Goal: Find specific page/section: Find specific page/section

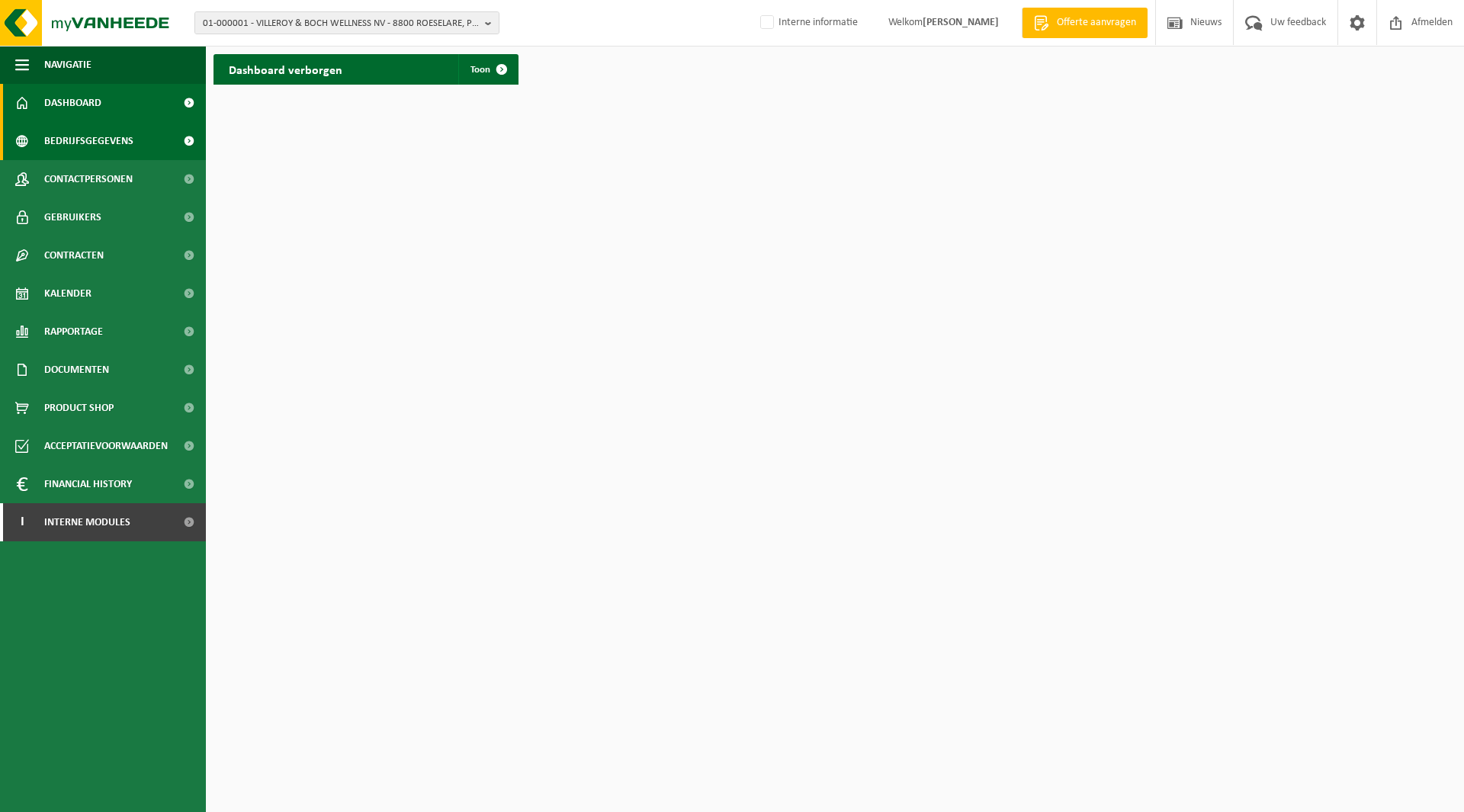
click at [91, 143] on span "Bedrijfsgegevens" at bounding box center [88, 141] width 89 height 39
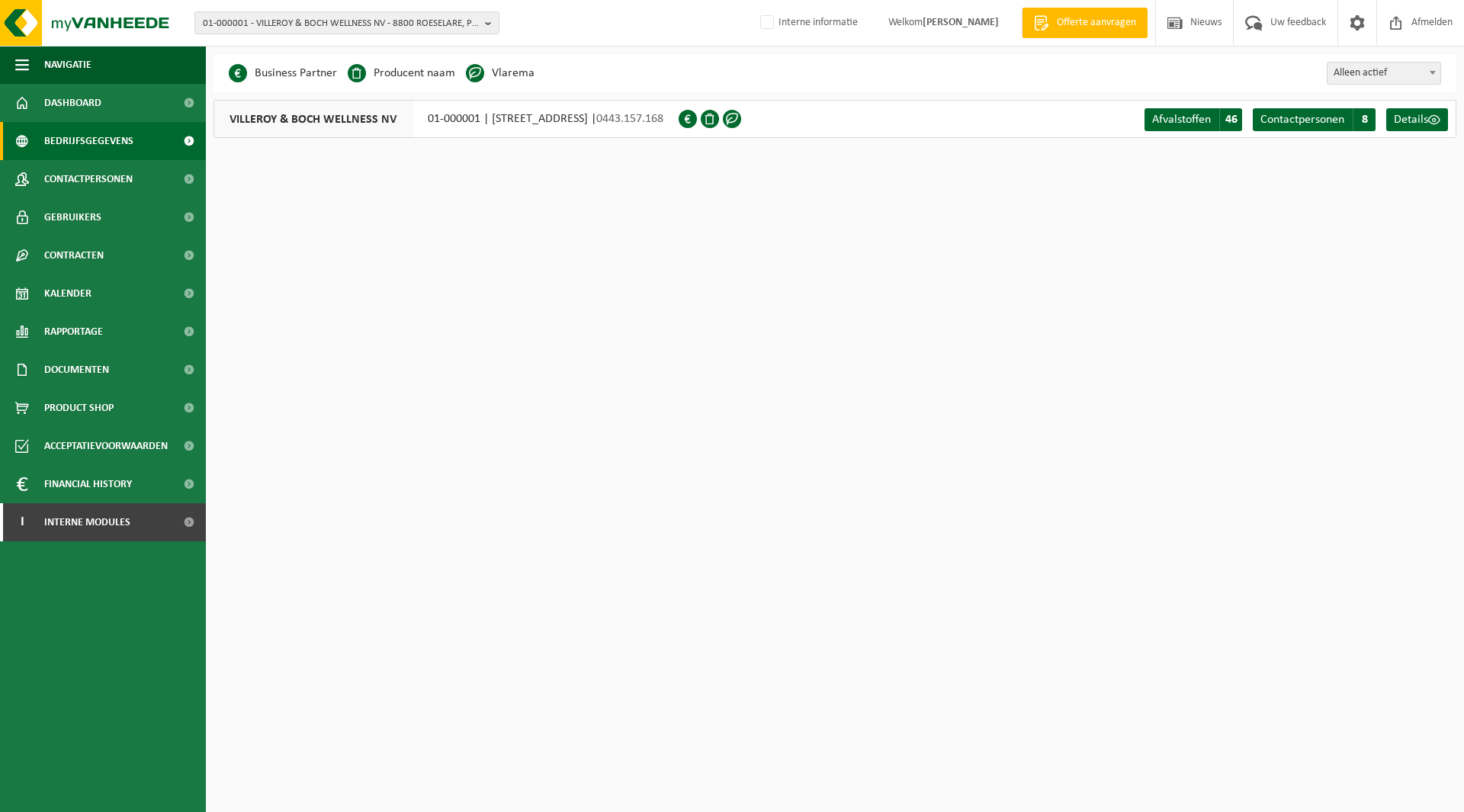
click at [0, 161] on nordpass-portal at bounding box center [0, 161] width 0 height 0
click at [448, 292] on html "01-000001 - VILLEROY & BOCH WELLNESS NV - 8800 ROESELARE, POPULIERSTRAAT 1 01-0…" at bounding box center [732, 406] width 1464 height 812
click at [69, 141] on span "Bedrijfsgegevens" at bounding box center [88, 141] width 89 height 39
click at [260, 16] on span "01-000001 - VILLEROY & BOCH WELLNESS NV - 8800 ROESELARE, POPULIERSTRAAT 1" at bounding box center [341, 23] width 276 height 23
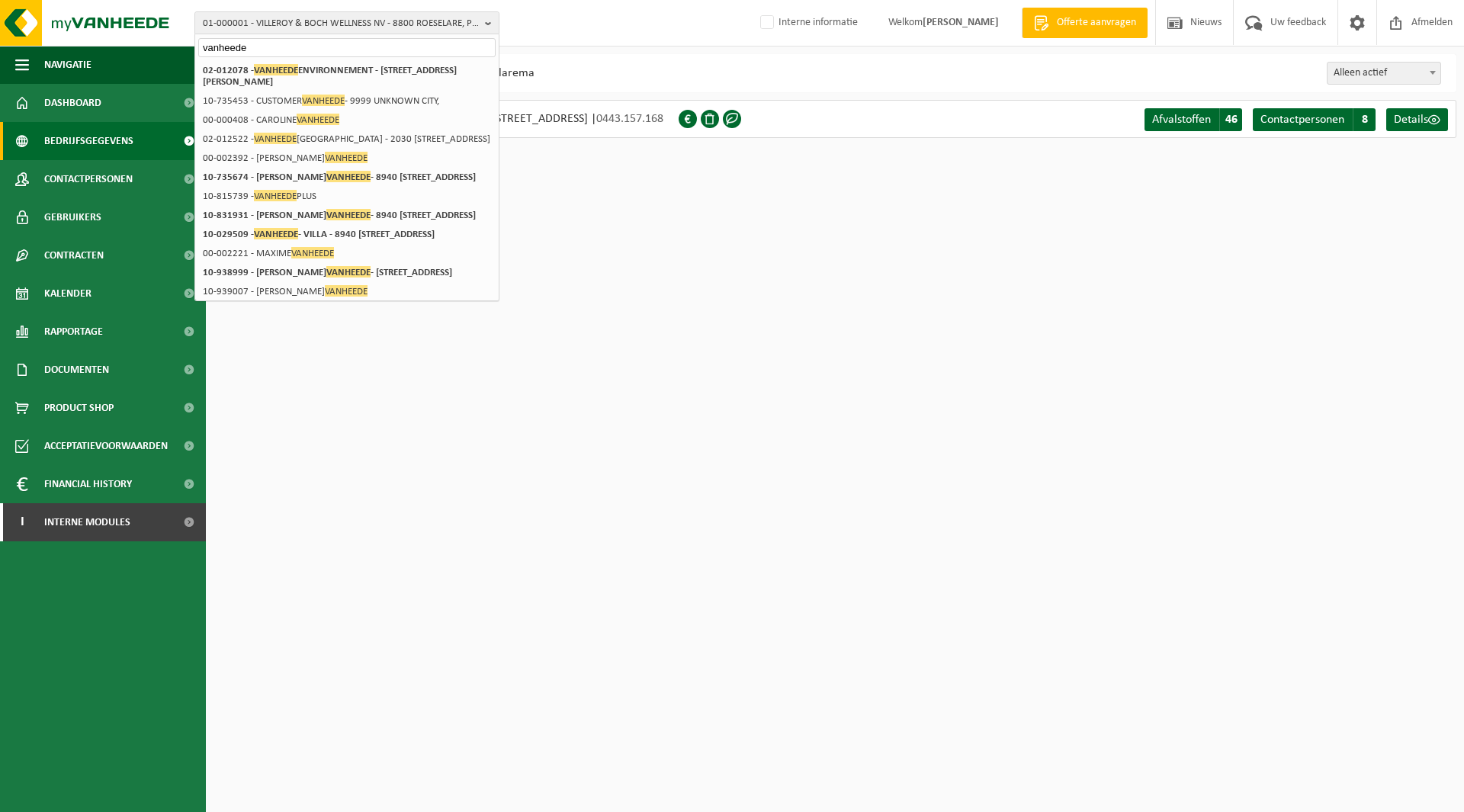
click at [663, 260] on html "01-000001 - VILLEROY & BOCH WELLNESS NV - 8800 ROESELARE, POPULIERSTRAAT 1 vanh…" at bounding box center [732, 406] width 1464 height 812
click at [632, 227] on html "01-000001 - VILLEROY & BOCH WELLNESS NV - 8800 ROESELARE, POPULIERSTRAAT 1 vanh…" at bounding box center [732, 406] width 1464 height 812
click at [595, 234] on html "01-000001 - VILLEROY & BOCH WELLNESS NV - 8800 ROESELARE, POPULIERSTRAAT 1 vanh…" at bounding box center [732, 406] width 1464 height 812
click at [535, 26] on div "01-000001 - VILLEROY & BOCH WELLNESS NV - 8800 ROESELARE, POPULIERSTRAAT 1 vanh…" at bounding box center [732, 23] width 1464 height 47
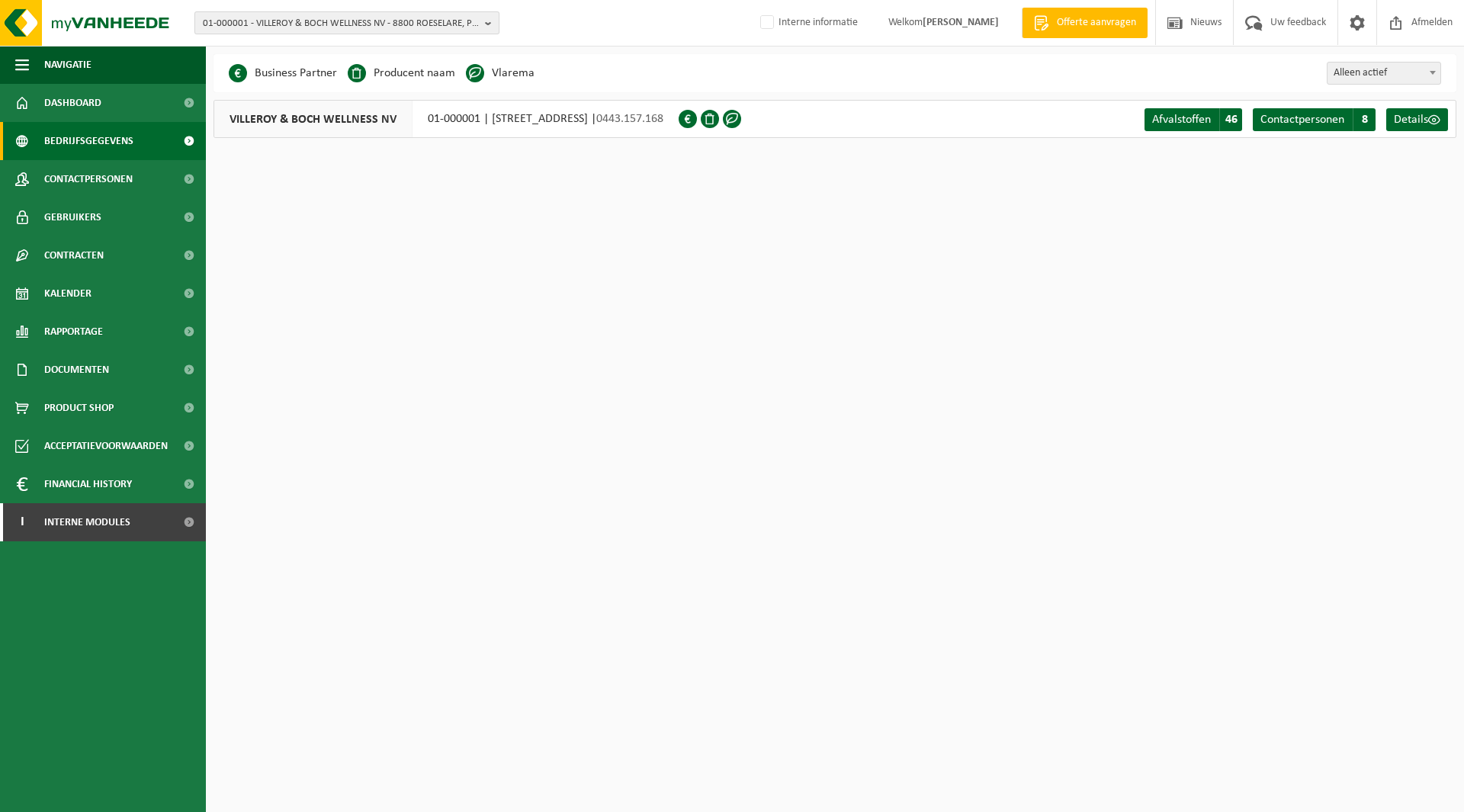
click at [275, 22] on span "01-000001 - VILLEROY & BOCH WELLNESS NV - 8800 ROESELARE, POPULIERSTRAAT 1" at bounding box center [341, 23] width 276 height 23
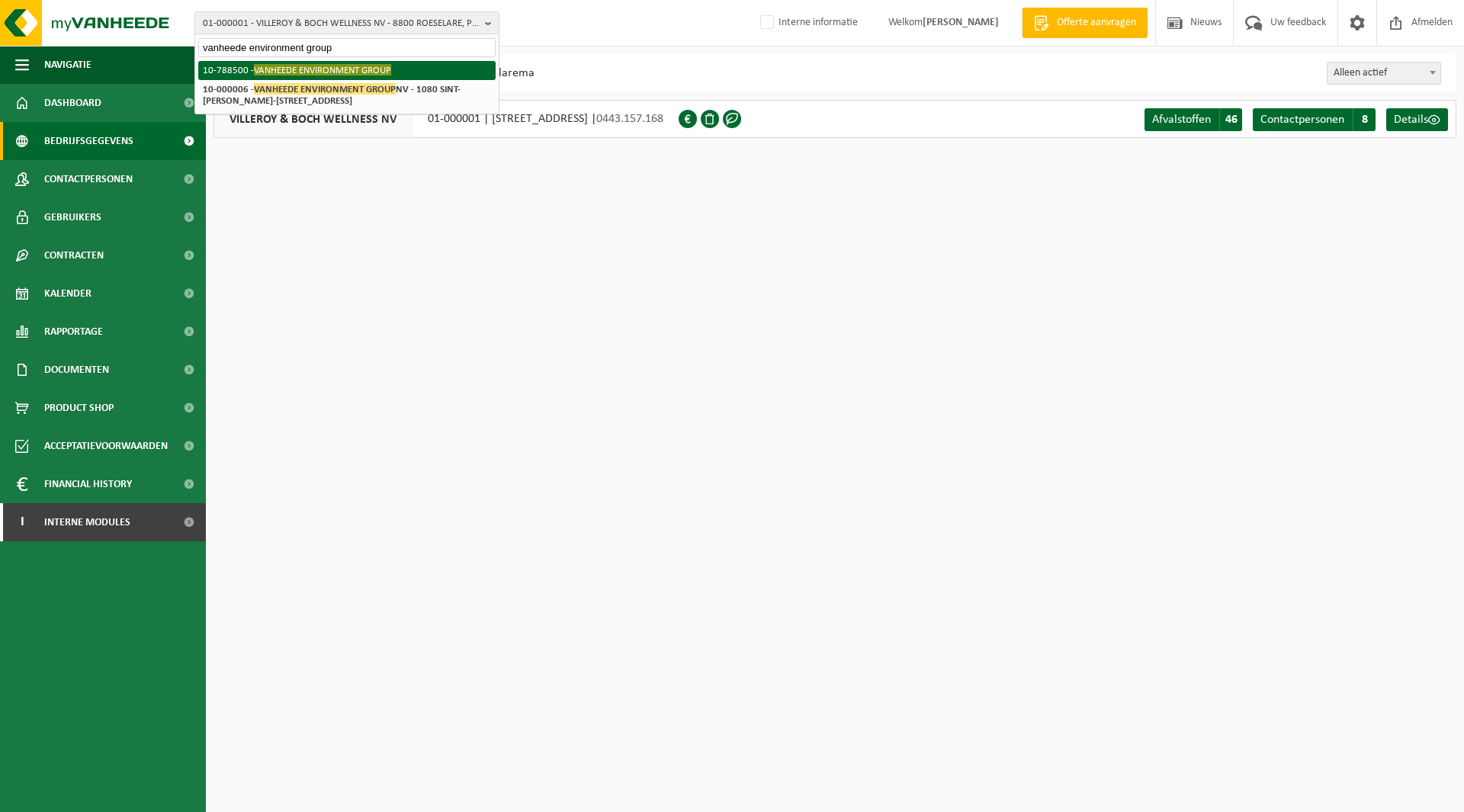
type input "vanheede environment group"
click at [264, 76] on li "10-788500 - VANHEEDE ENVIRONMENT GROUP" at bounding box center [347, 70] width 297 height 19
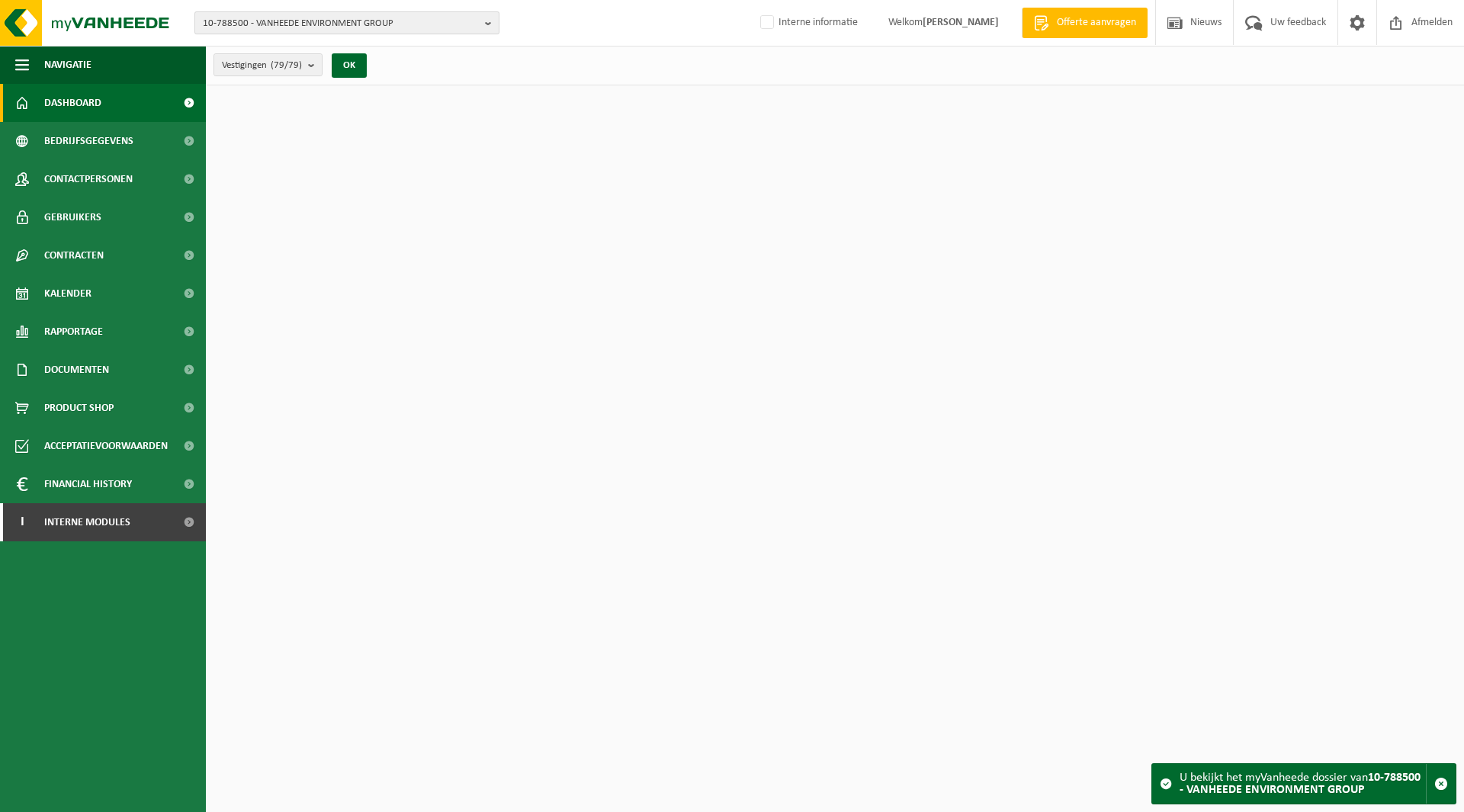
click at [248, 20] on span "10-788500 - VANHEEDE ENVIRONMENT GROUP" at bounding box center [341, 23] width 276 height 23
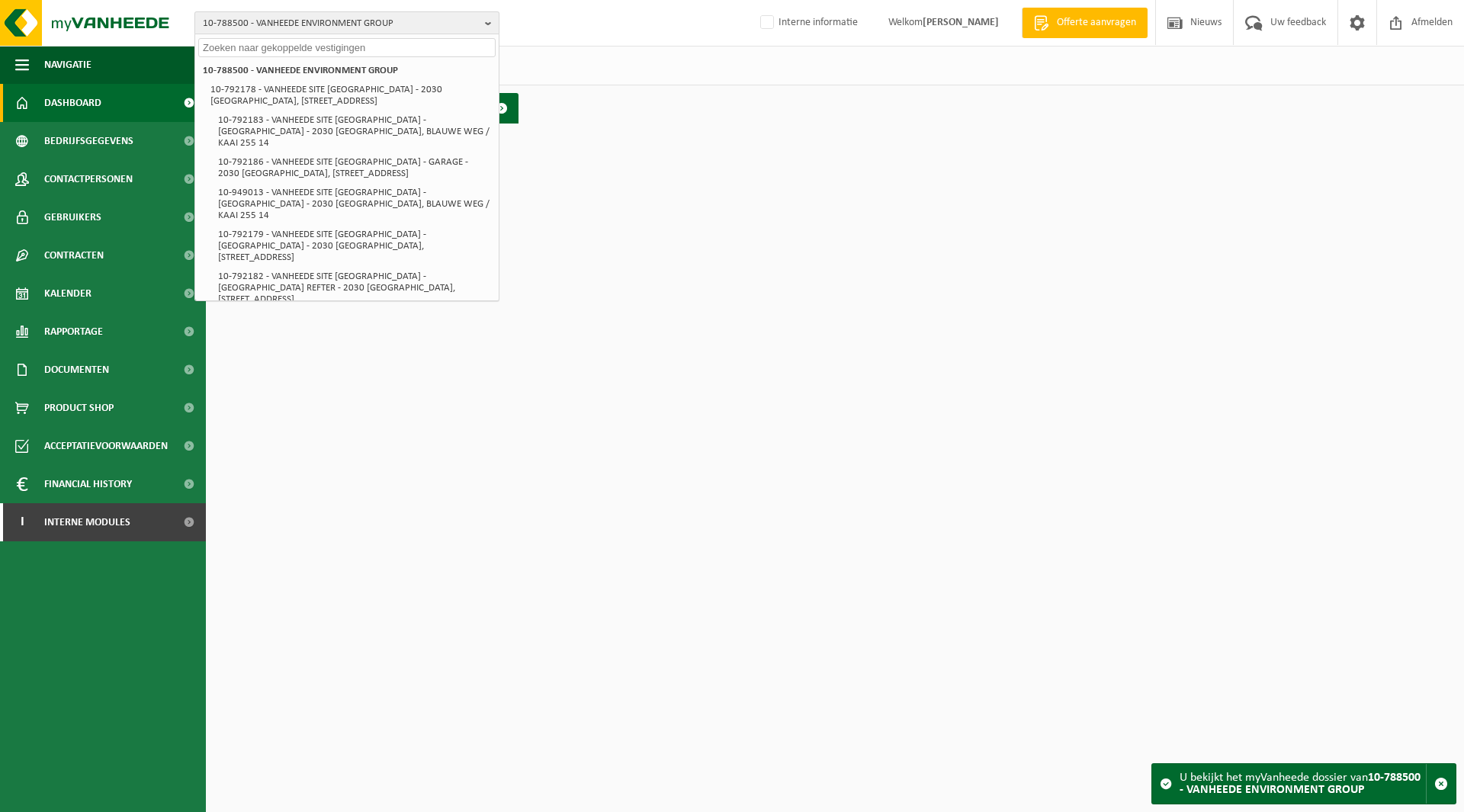
click at [248, 20] on span "10-788500 - VANHEEDE ENVIRONMENT GROUP" at bounding box center [341, 23] width 276 height 23
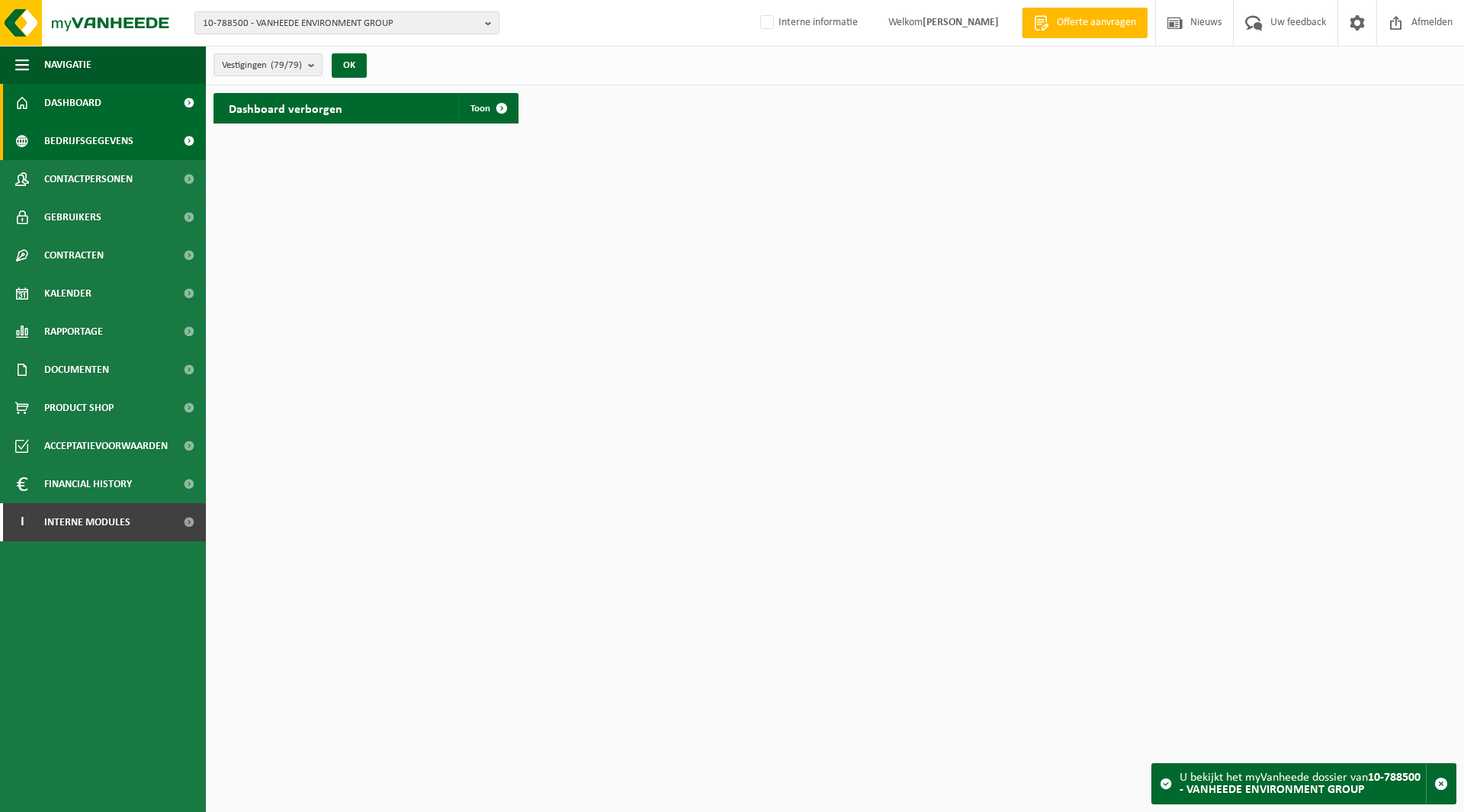
click at [69, 138] on span "Bedrijfsgegevens" at bounding box center [88, 141] width 89 height 39
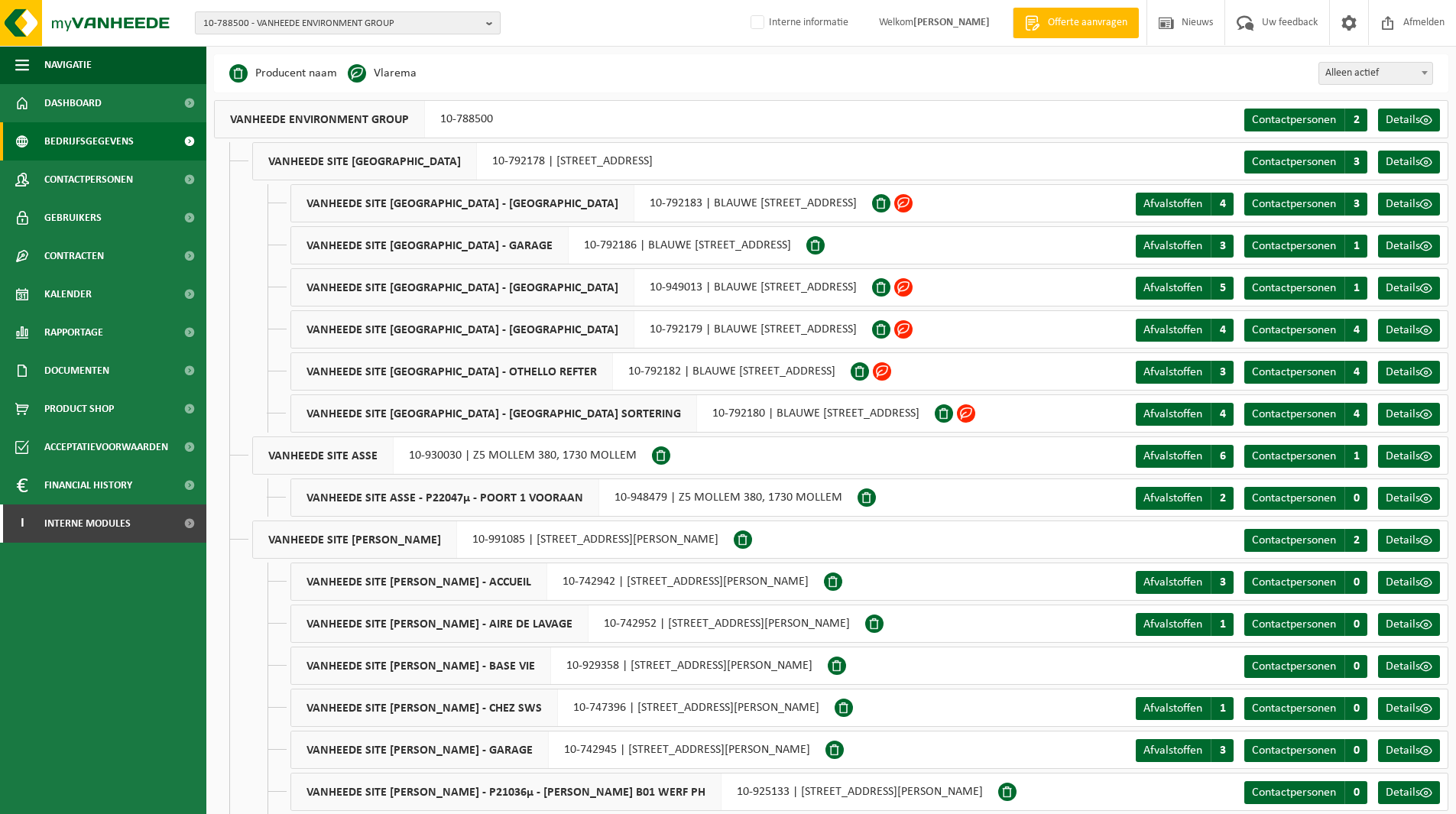
click at [327, 24] on span "10-788500 - VANHEEDE ENVIRONMENT GROUP" at bounding box center [341, 23] width 277 height 23
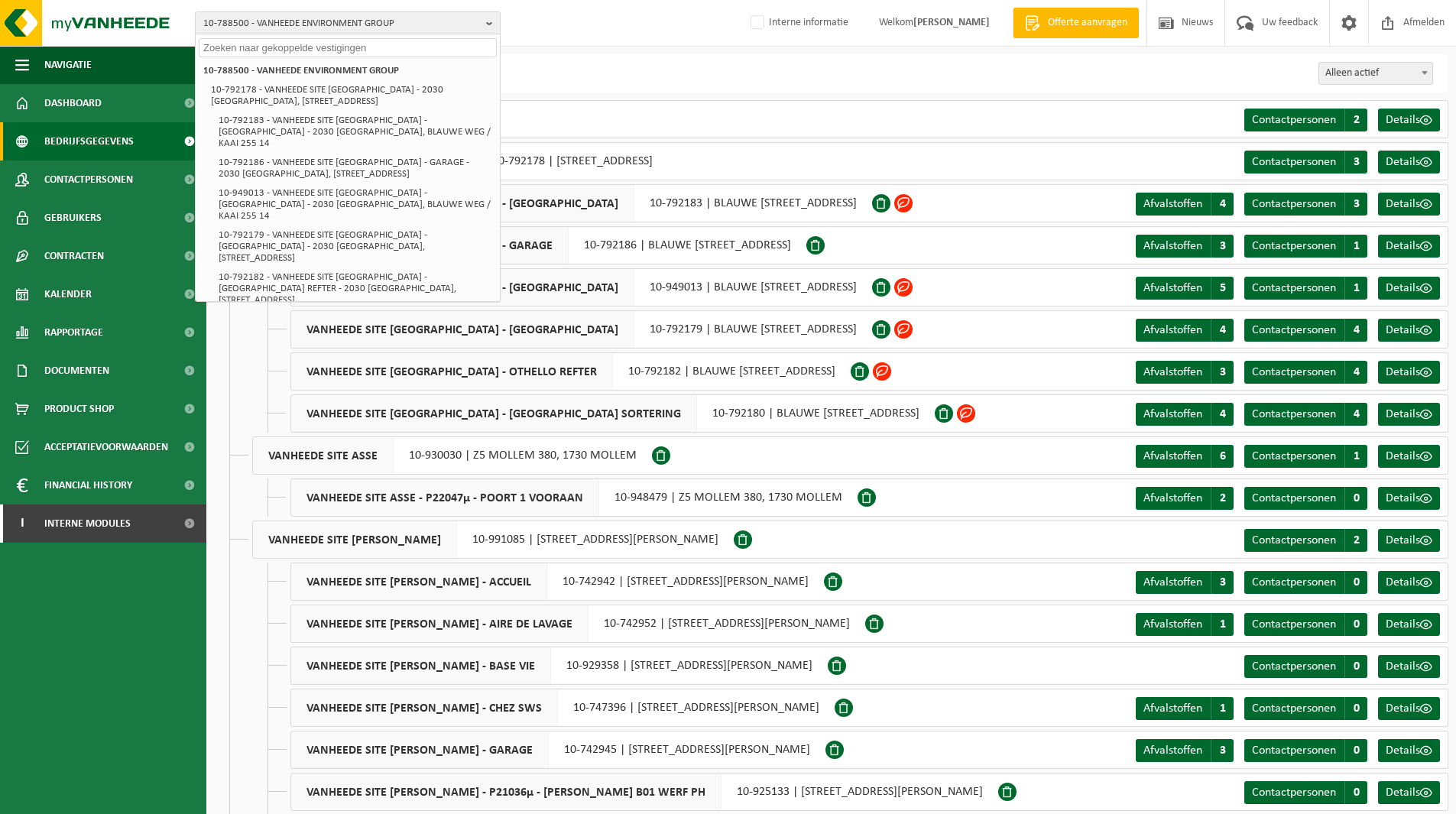
click at [887, 75] on div "Business Partner Producent naam Treatment Center Data Center Gearchiveerd Vlare…" at bounding box center [831, 74] width 1234 height 39
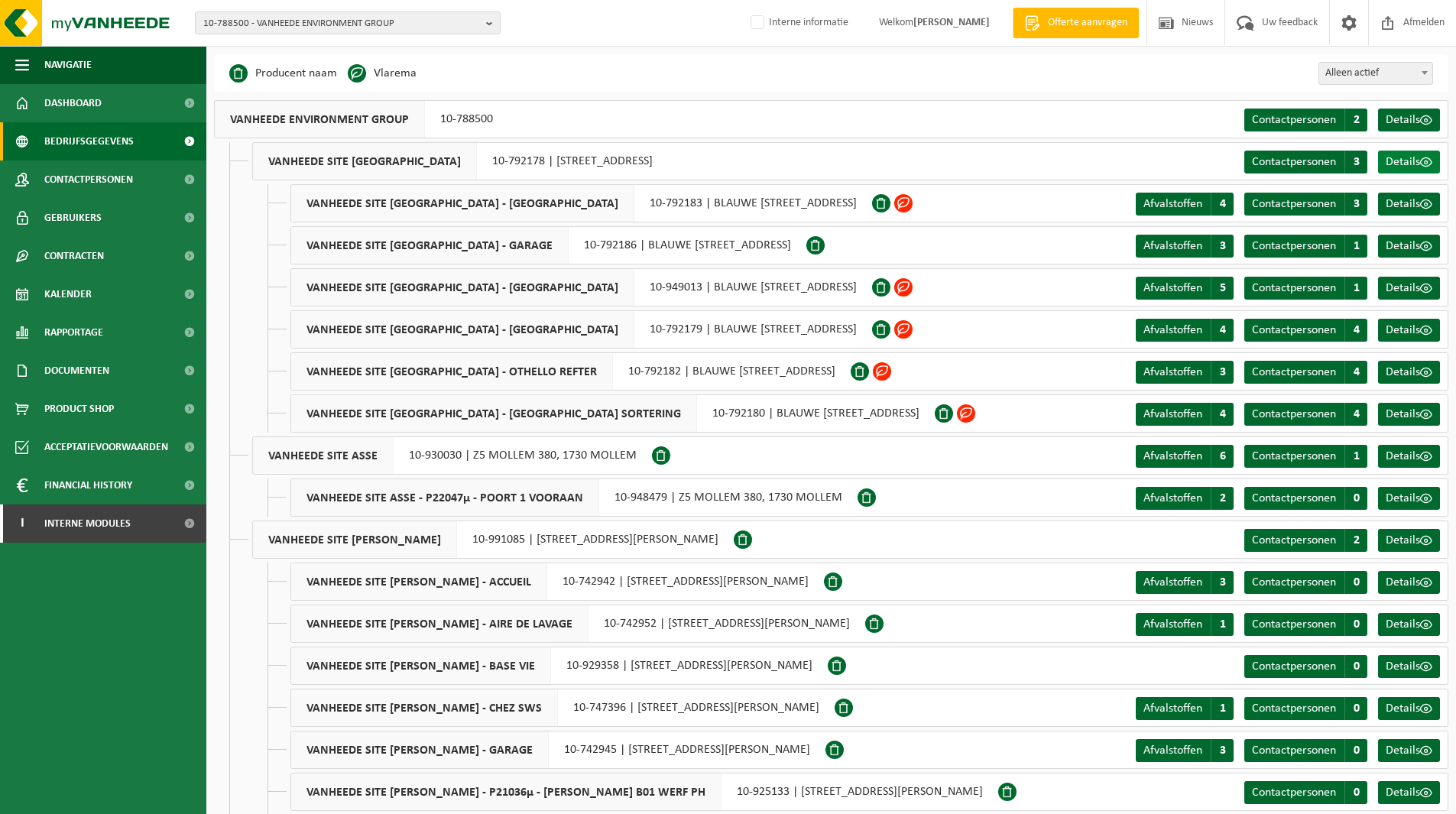
click at [1404, 156] on span "Details" at bounding box center [1403, 162] width 34 height 12
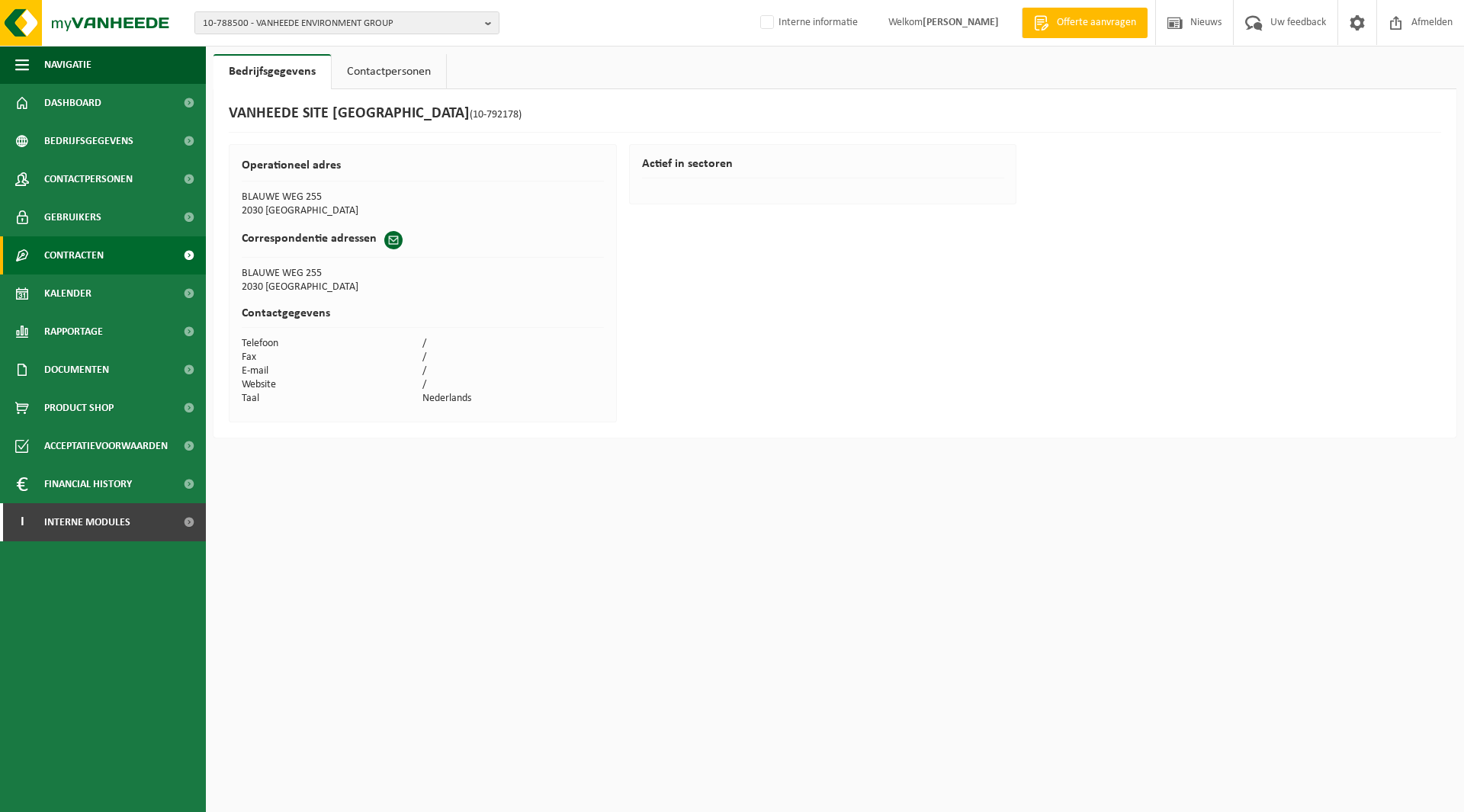
click at [68, 259] on span "Contracten" at bounding box center [73, 256] width 60 height 39
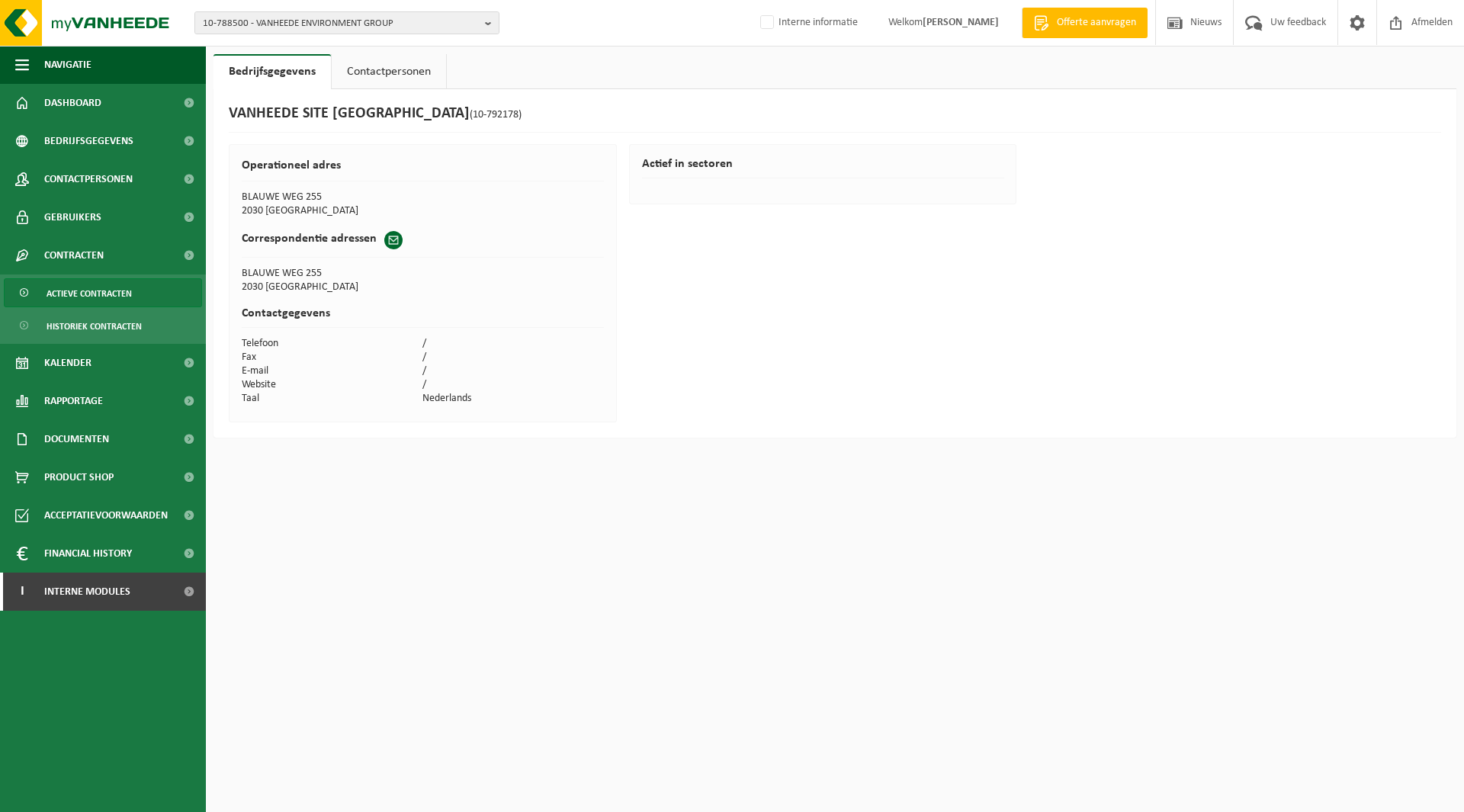
click at [76, 291] on span "Actieve contracten" at bounding box center [89, 294] width 85 height 29
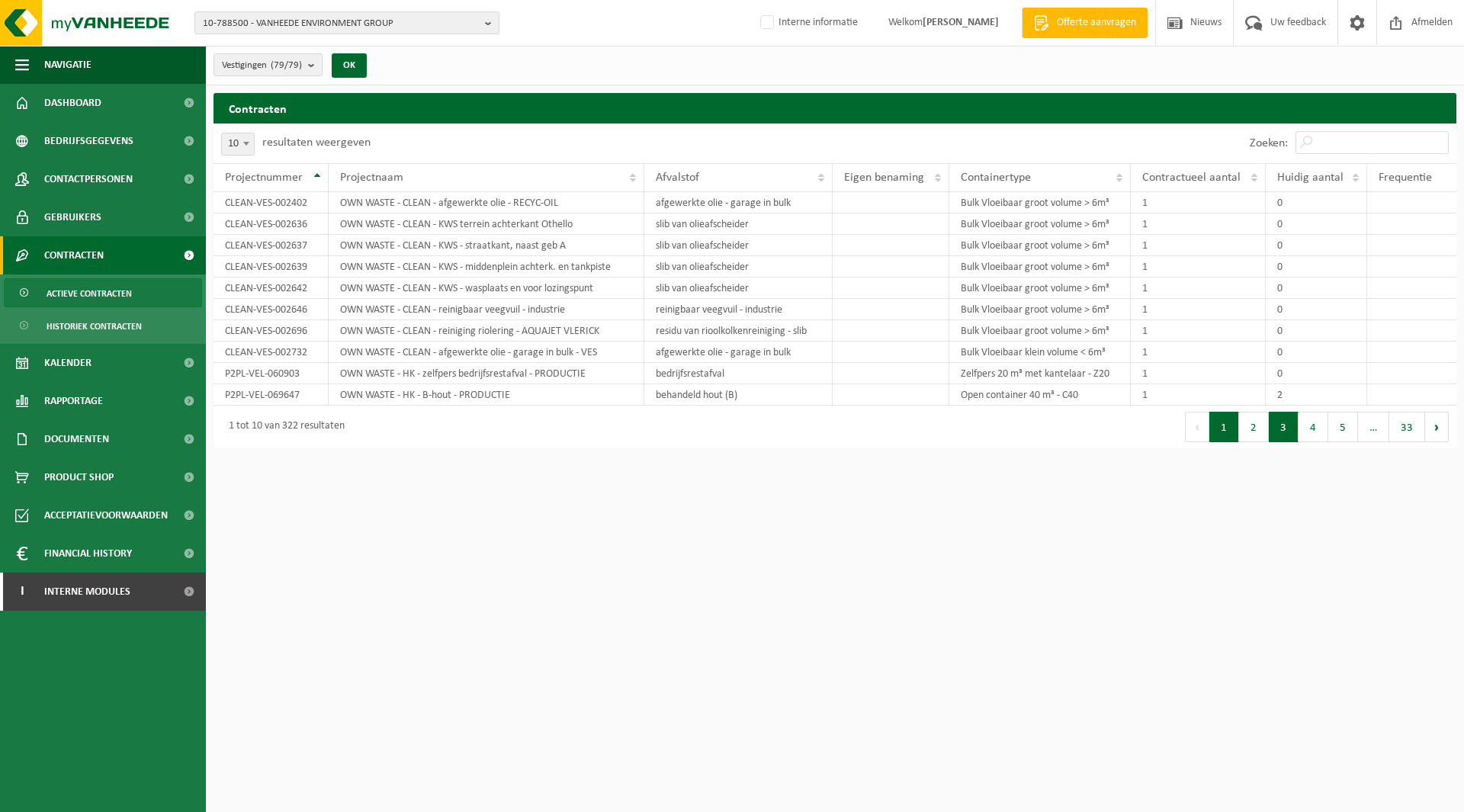
click at [1279, 439] on button "3" at bounding box center [1284, 427] width 29 height 30
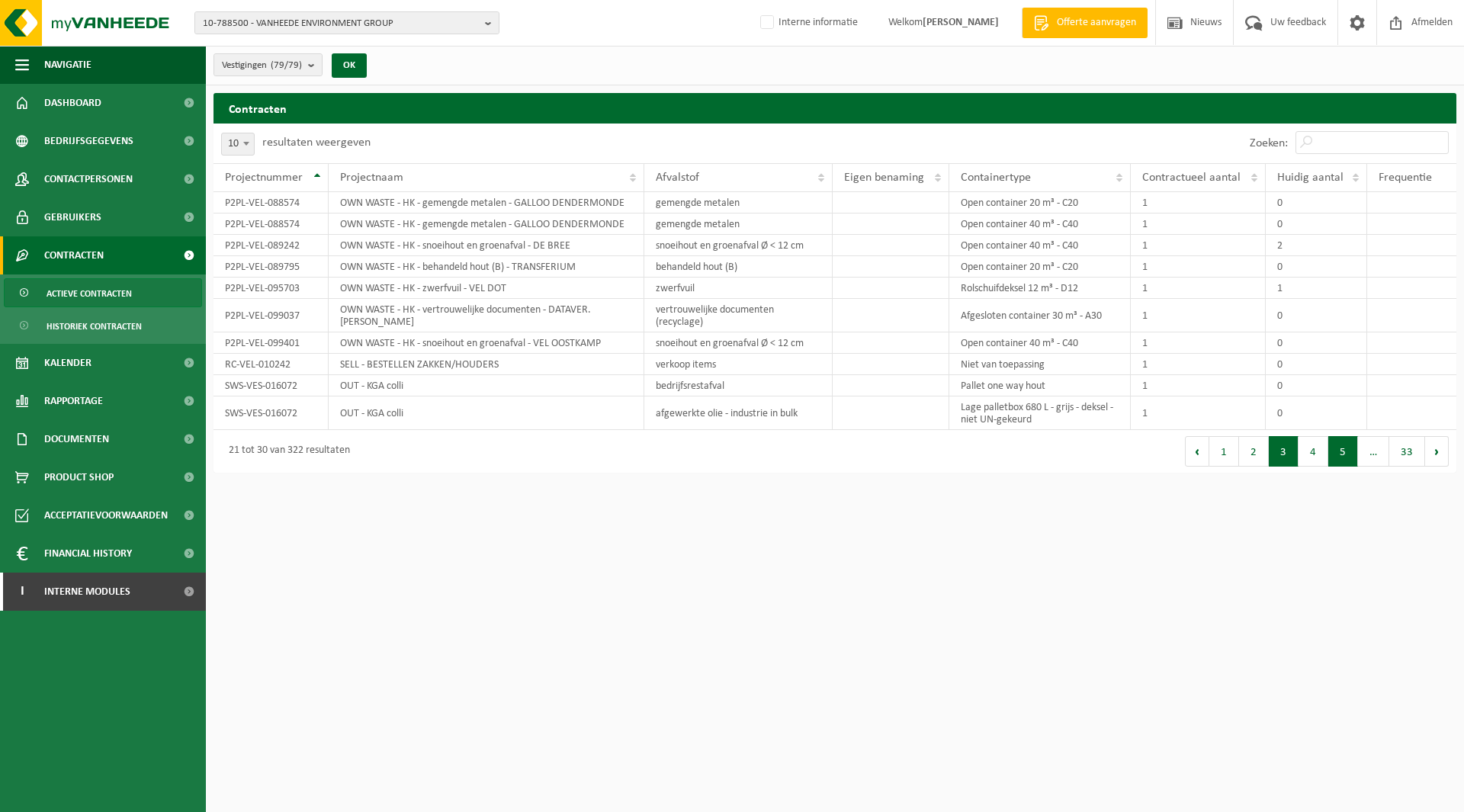
click at [1338, 458] on button "5" at bounding box center [1344, 450] width 29 height 30
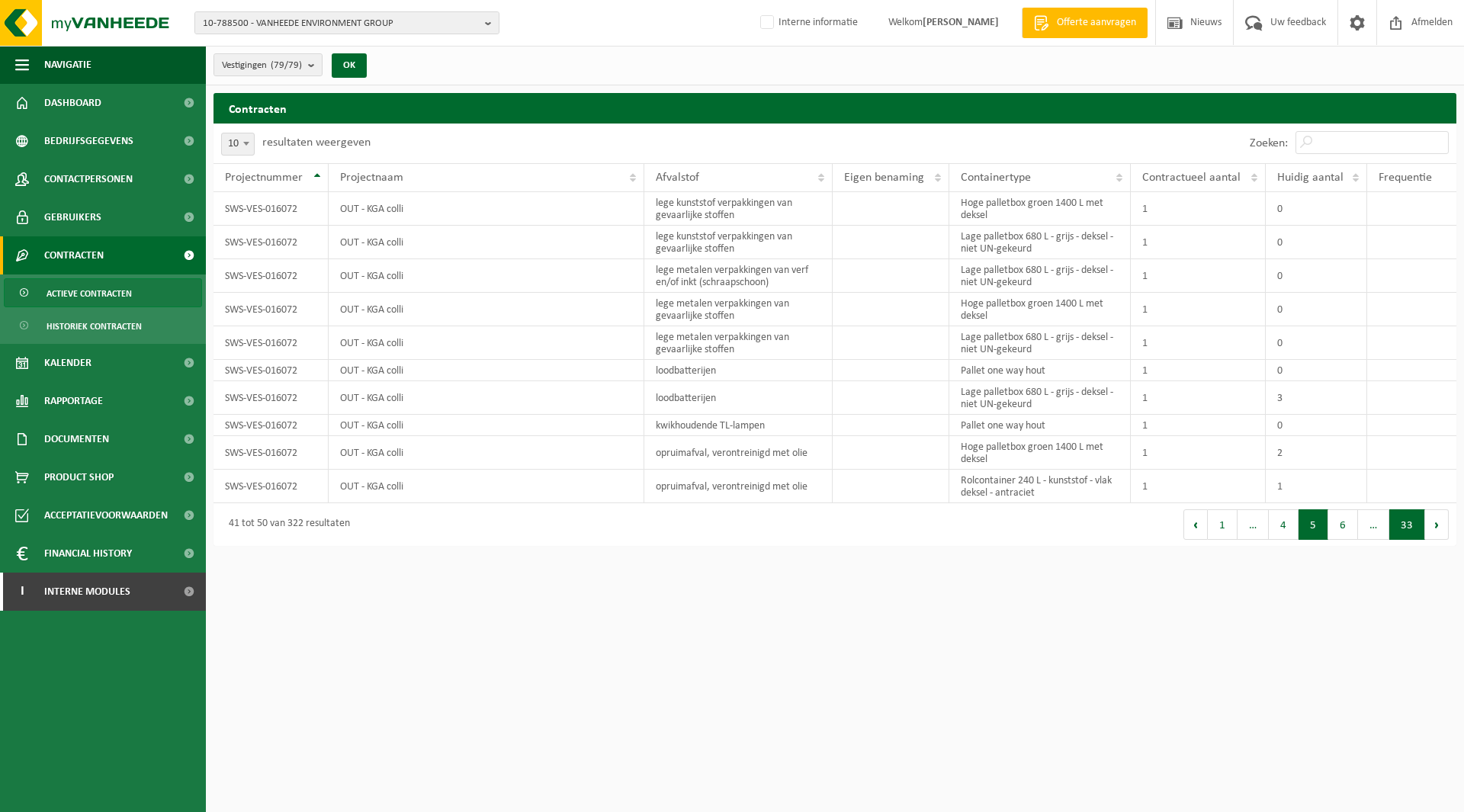
click at [1390, 530] on button "33" at bounding box center [1407, 524] width 36 height 30
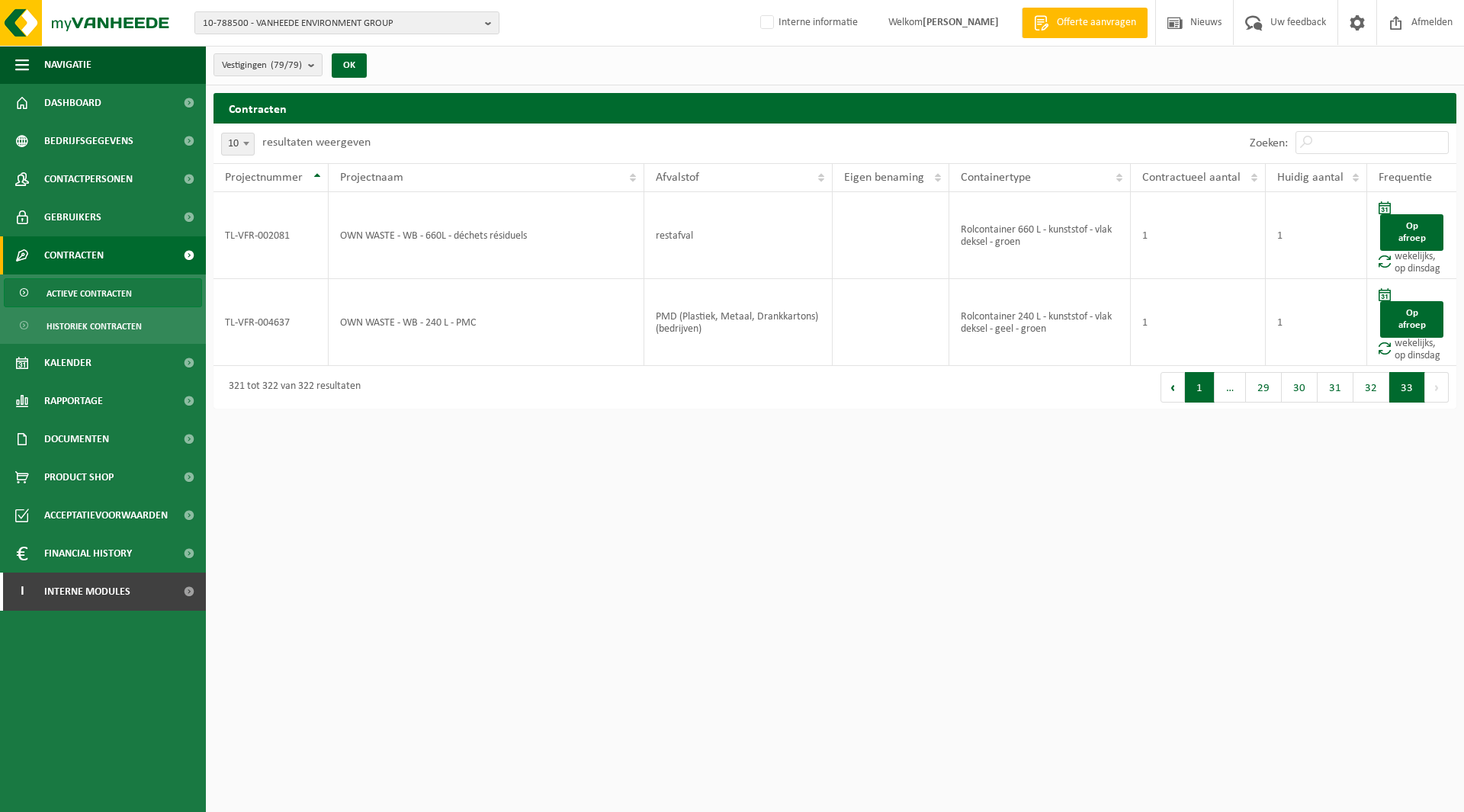
click at [1202, 390] on button "1" at bounding box center [1200, 387] width 29 height 30
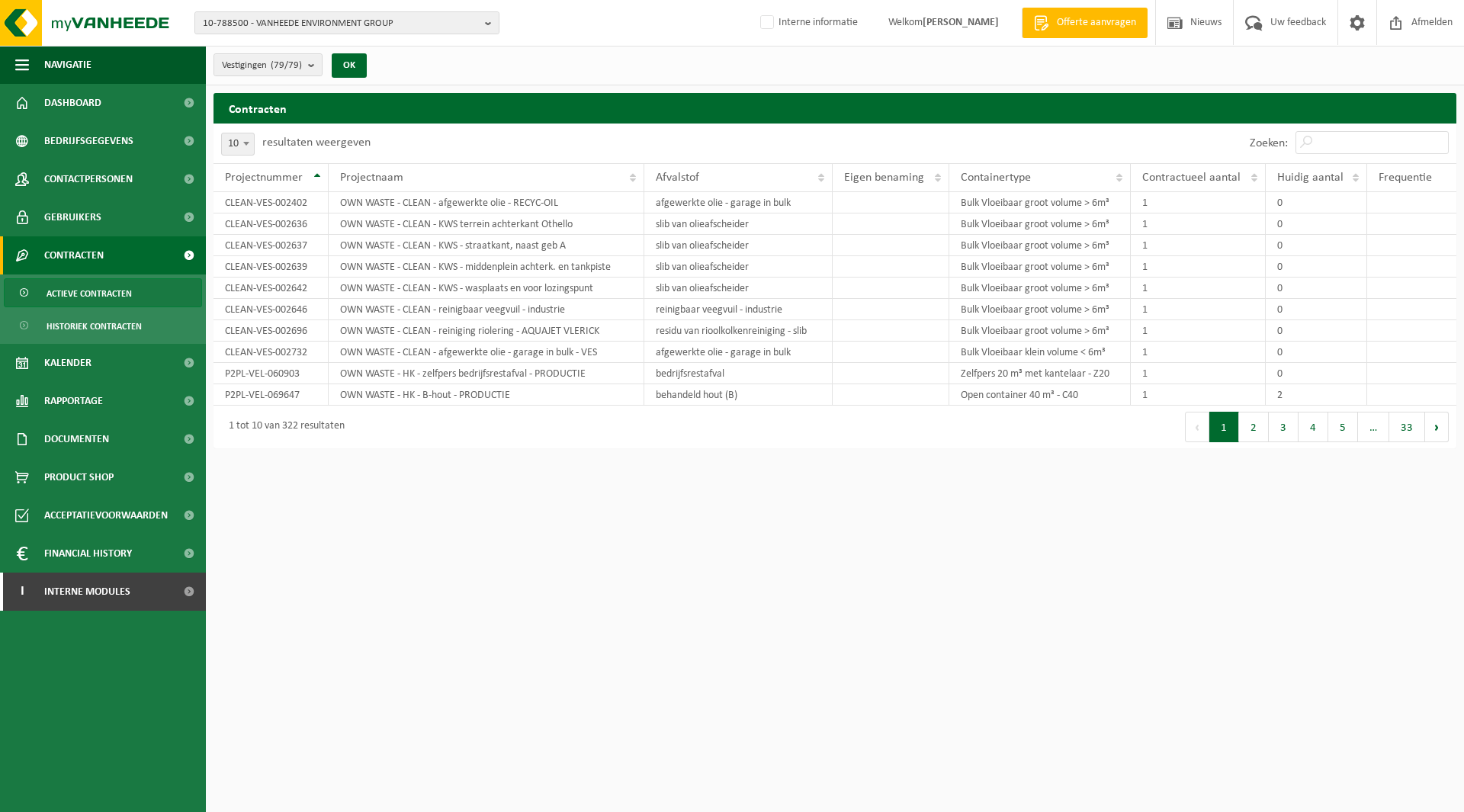
click at [105, 294] on span "Actieve contracten" at bounding box center [89, 294] width 85 height 29
click at [73, 161] on span "Contactpersonen" at bounding box center [88, 180] width 88 height 39
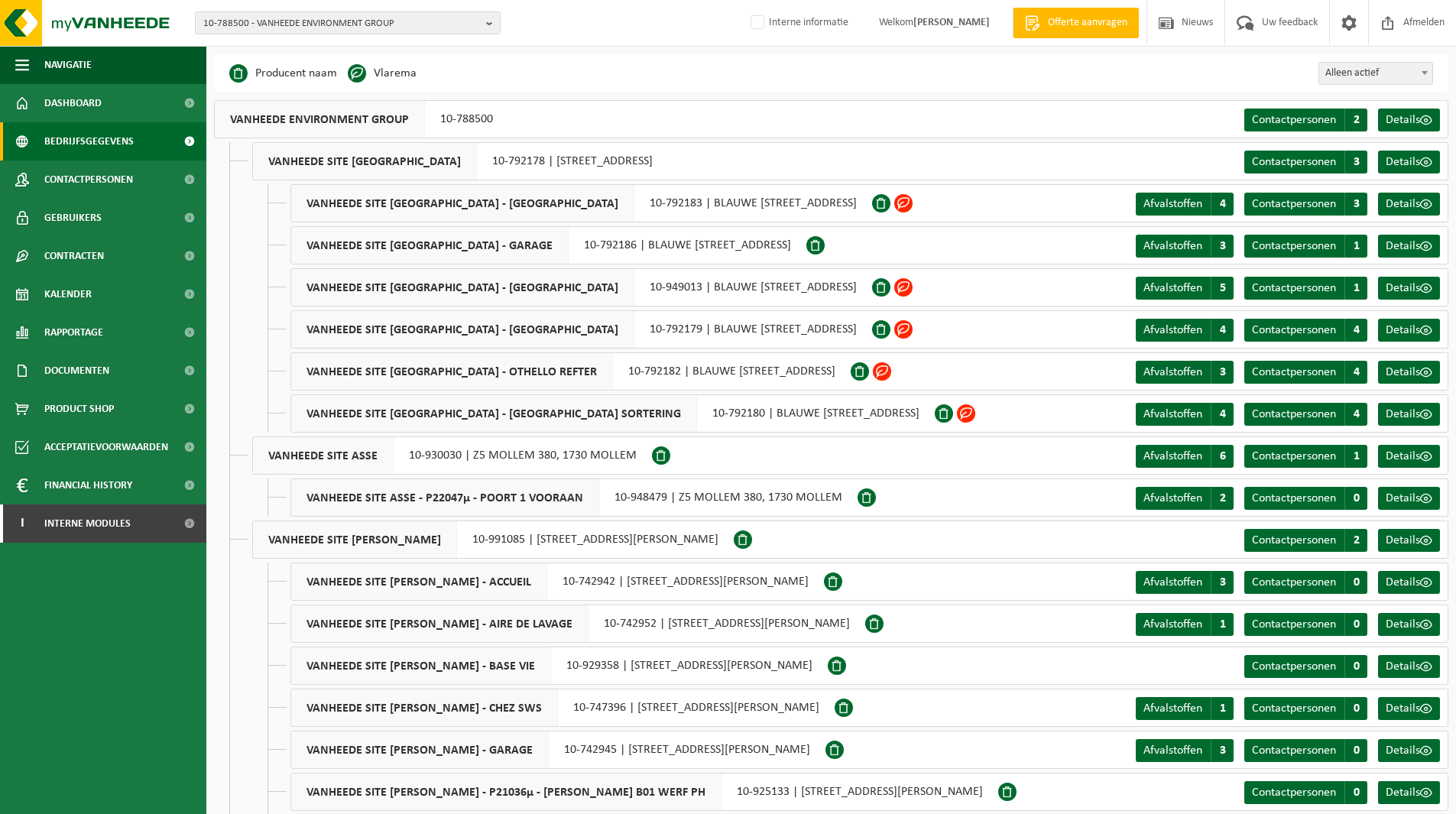
click at [1400, 75] on span "Alleen actief" at bounding box center [1375, 73] width 113 height 21
click at [966, 70] on div "Business Partner Producent naam Treatment Center Data Center Gearchiveerd Vlare…" at bounding box center [831, 74] width 1234 height 39
